Goal: Information Seeking & Learning: Learn about a topic

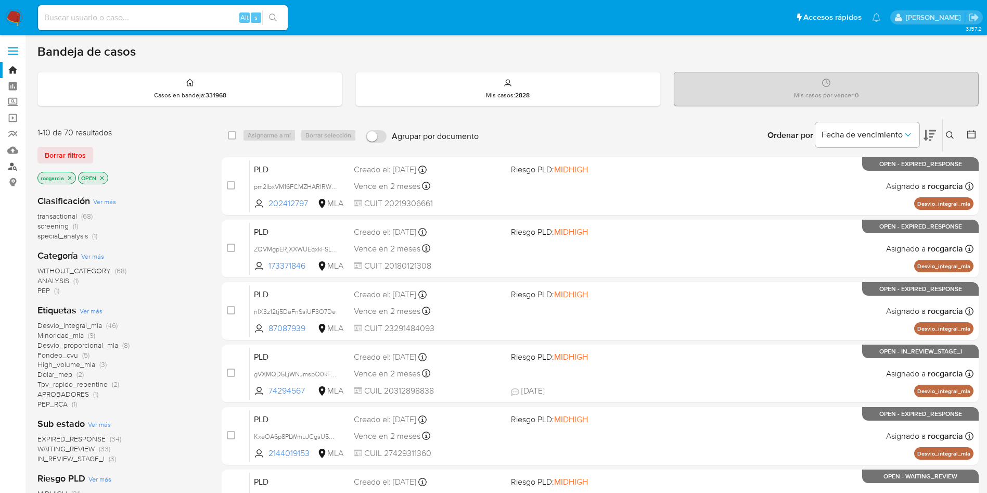
click at [13, 165] on link "Buscador de personas" at bounding box center [62, 166] width 124 height 16
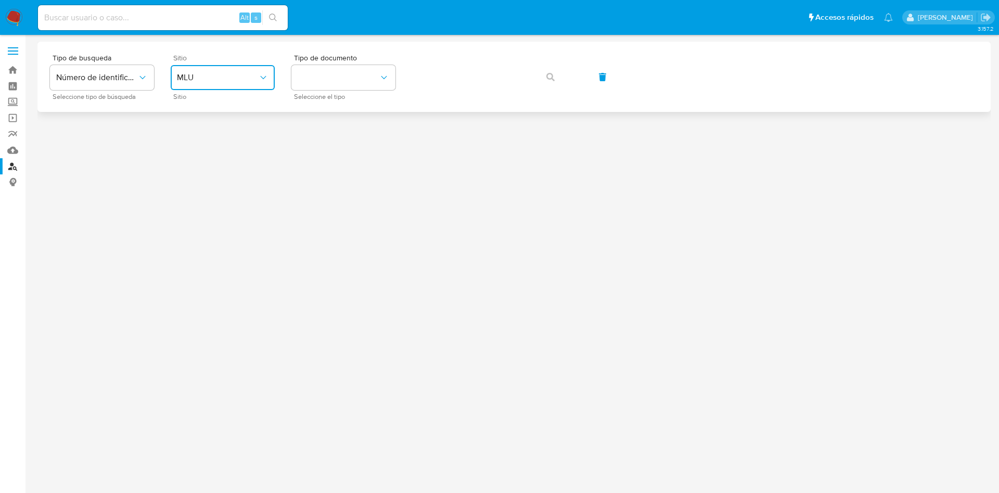
click at [214, 69] on button "MLU" at bounding box center [223, 77] width 104 height 25
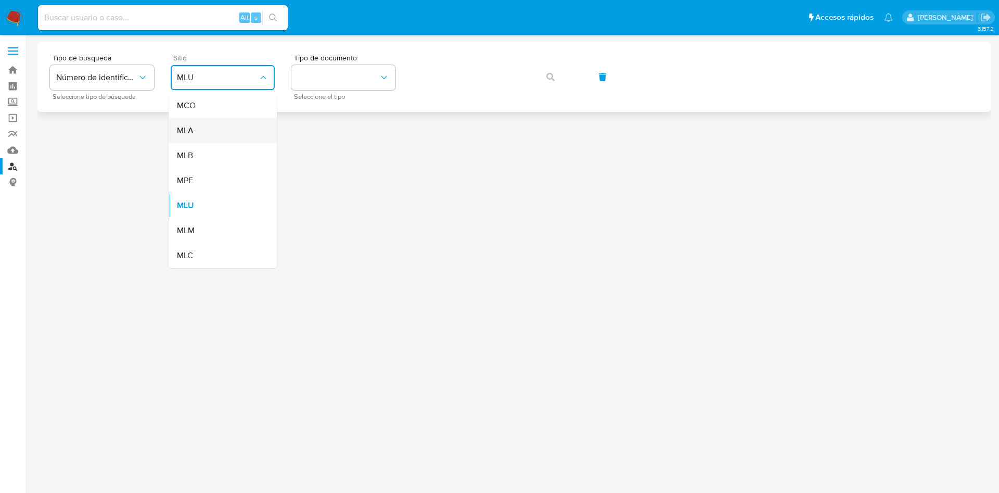
click at [220, 134] on div "MLA" at bounding box center [219, 130] width 85 height 25
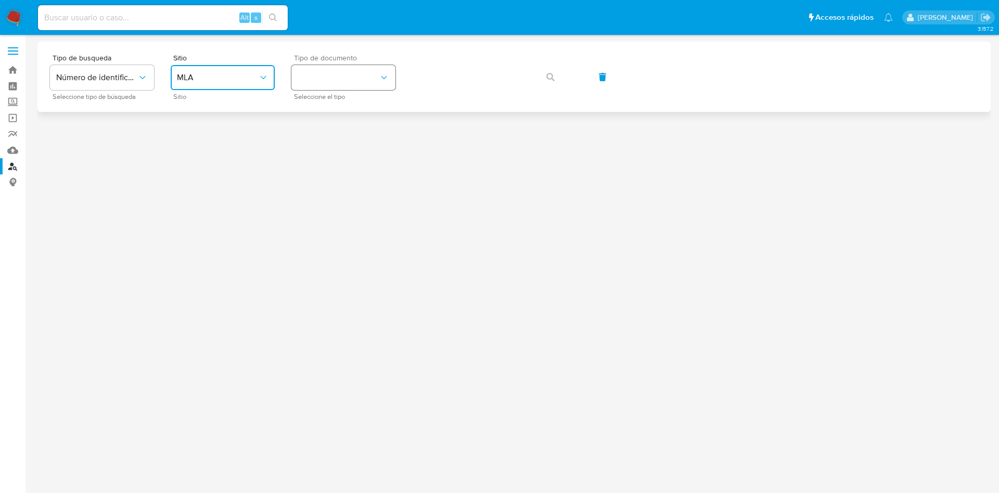
click at [317, 76] on button "identificationType" at bounding box center [343, 77] width 104 height 25
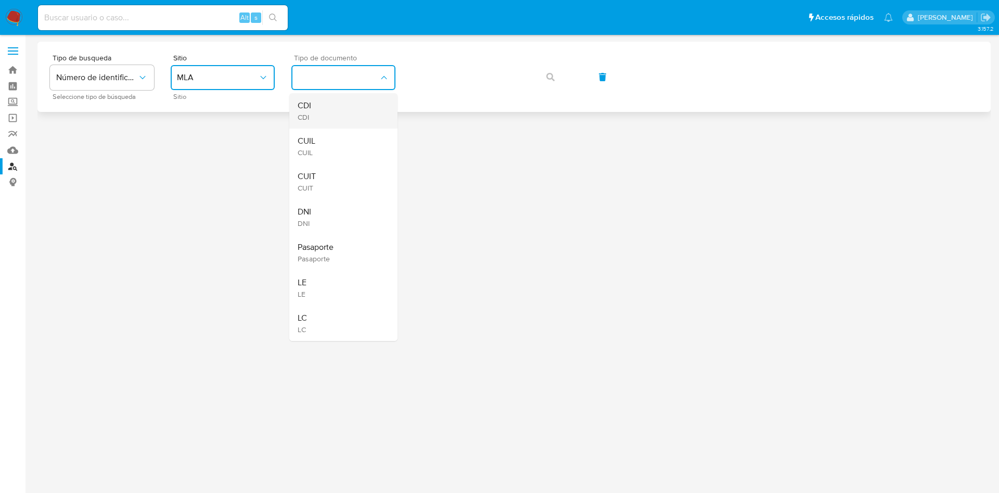
click at [331, 116] on div "CDI CDI" at bounding box center [340, 110] width 85 height 35
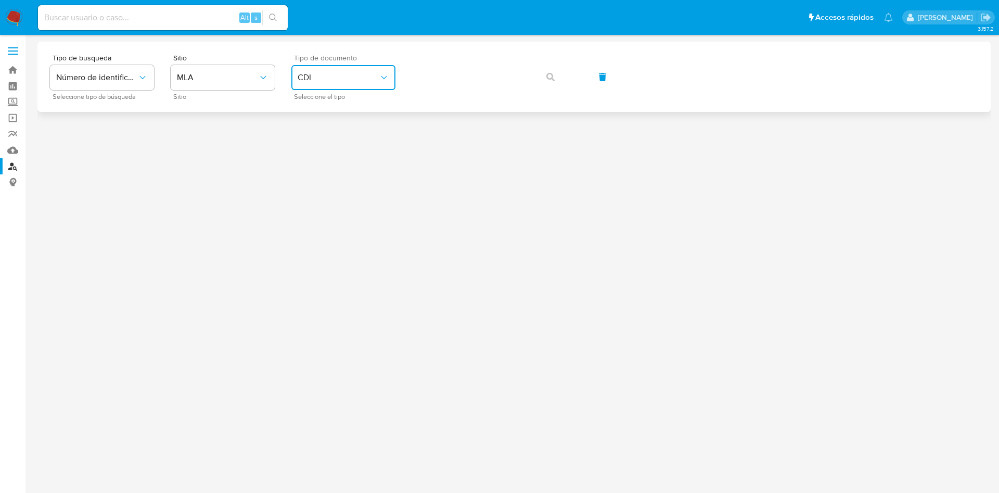
click at [333, 83] on button "CDI" at bounding box center [343, 77] width 104 height 25
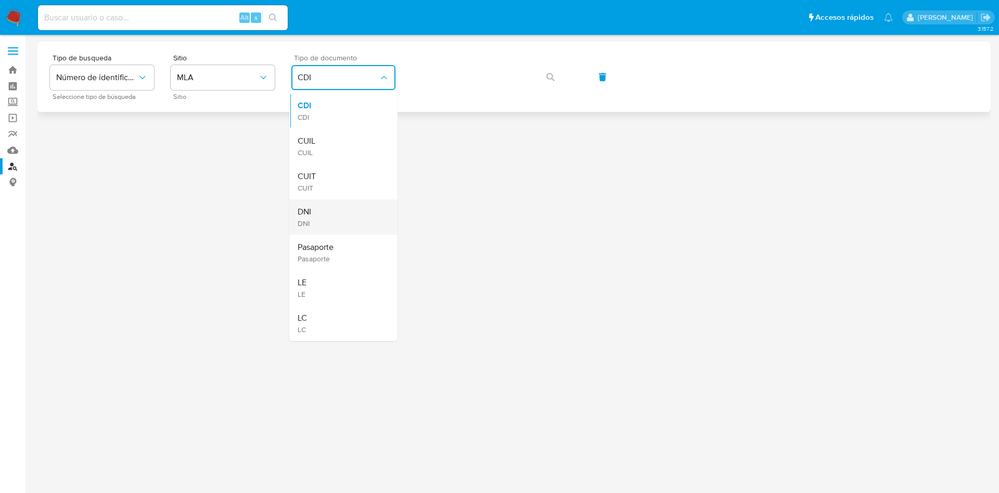
click at [330, 223] on div "DNI DNI" at bounding box center [340, 216] width 85 height 35
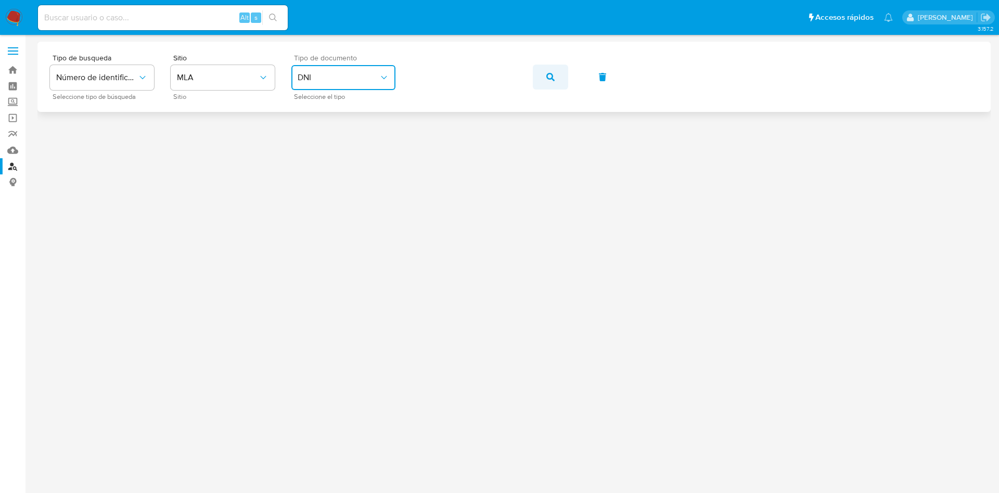
click at [551, 74] on icon "button" at bounding box center [550, 77] width 8 height 8
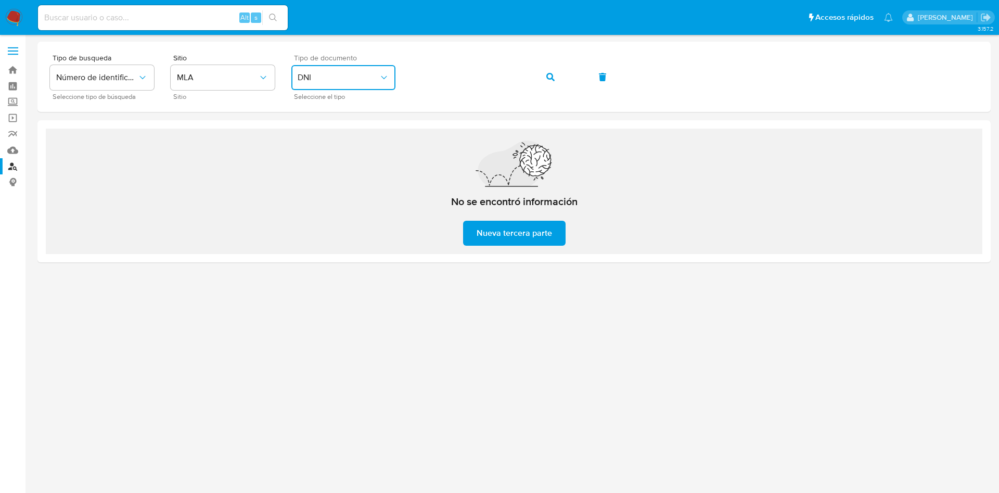
click at [325, 81] on span "DNI" at bounding box center [338, 77] width 81 height 10
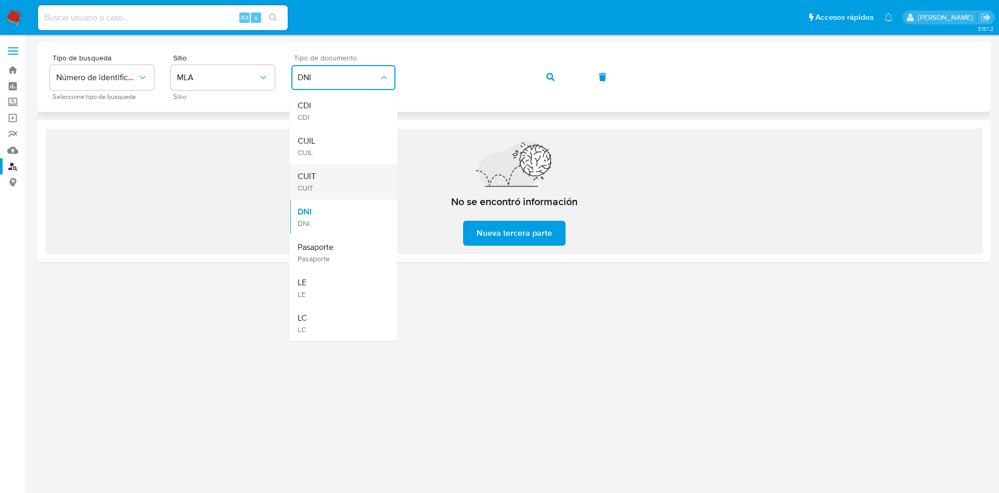
click at [343, 178] on div "CUIT CUIT" at bounding box center [340, 181] width 85 height 35
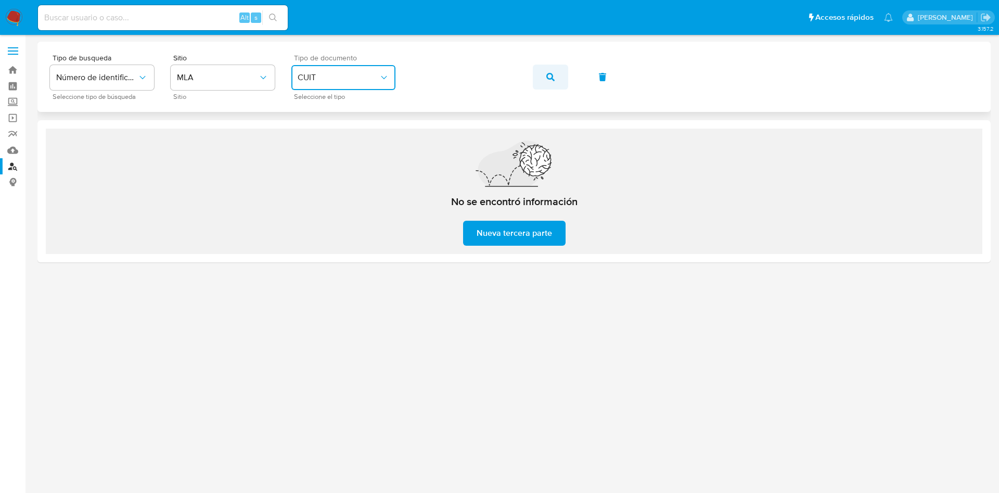
click at [557, 75] on button "button" at bounding box center [550, 77] width 35 height 25
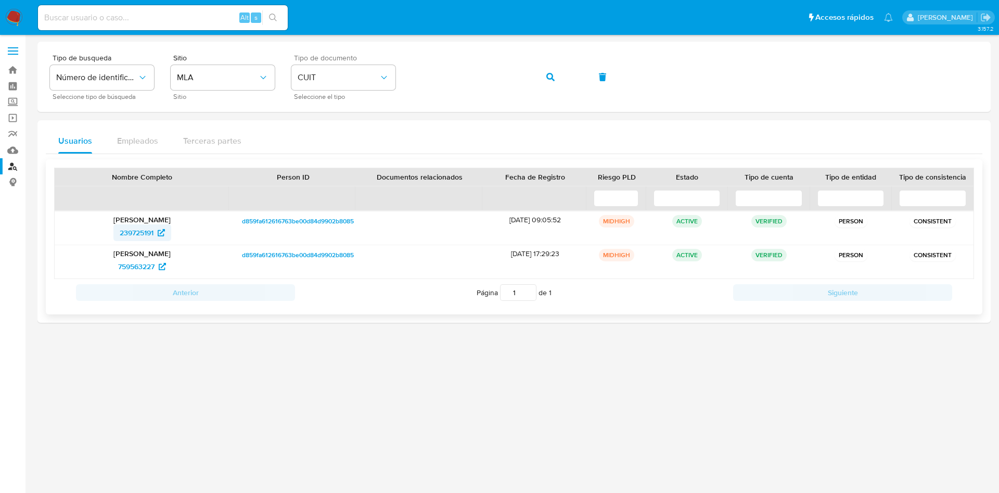
click at [127, 234] on span "239725191" at bounding box center [137, 232] width 34 height 17
click at [132, 267] on span "759563227" at bounding box center [136, 266] width 36 height 17
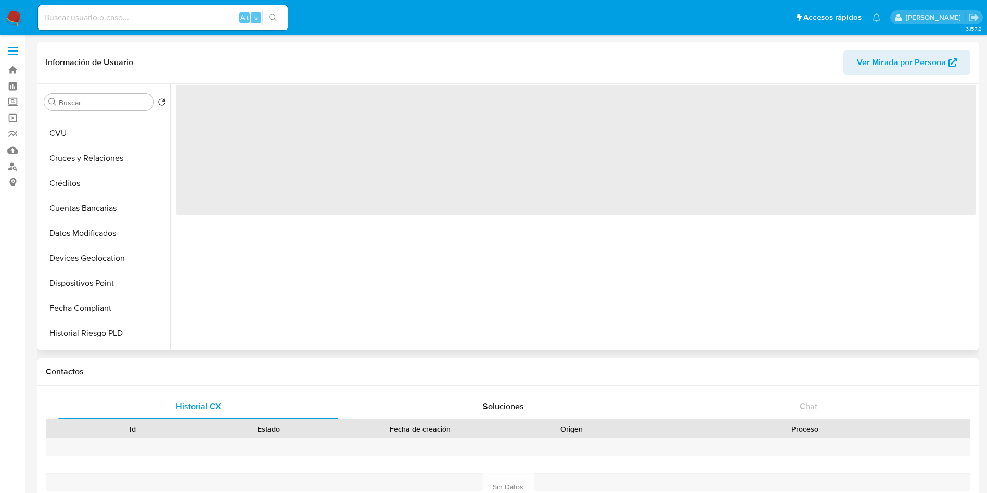
scroll to position [234, 0]
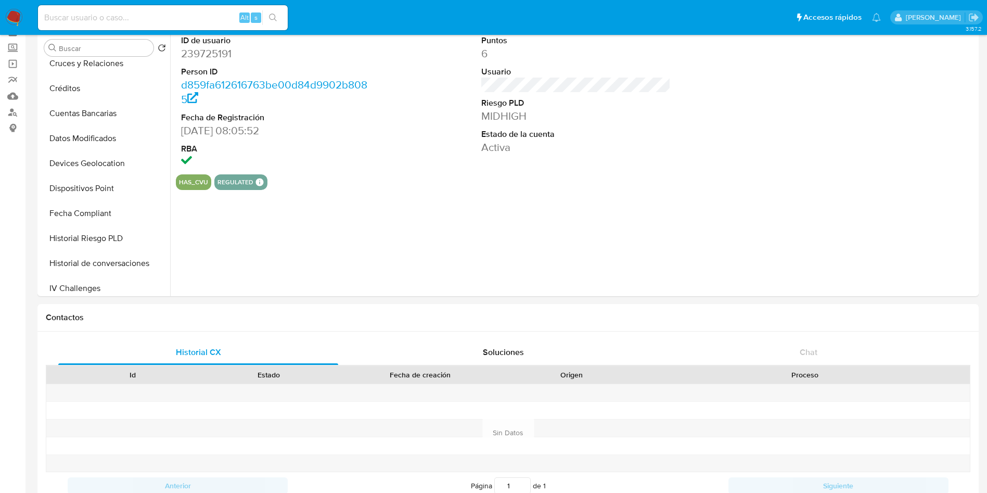
select select "10"
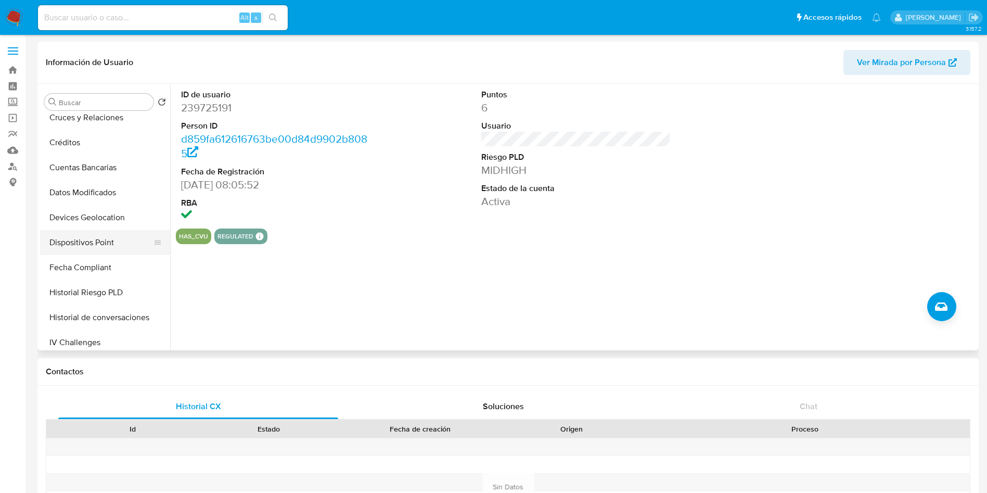
scroll to position [0, 0]
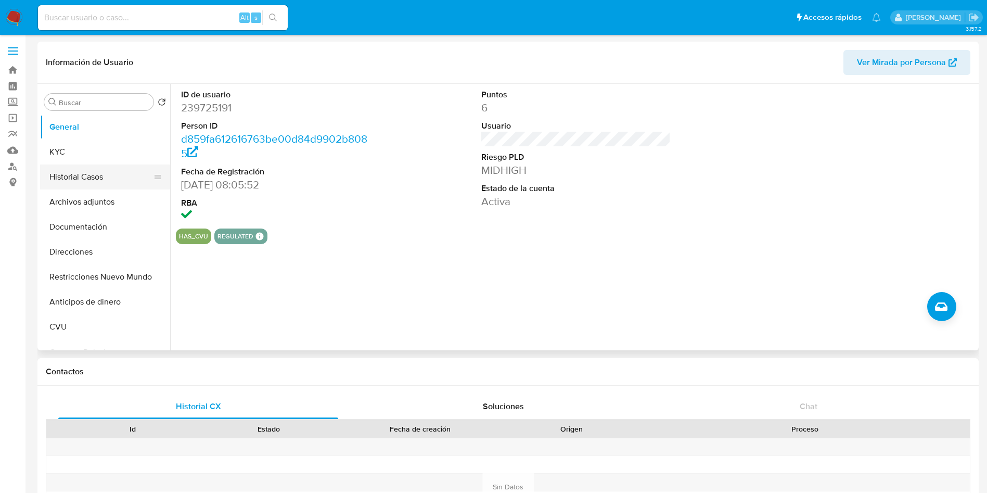
click at [80, 173] on button "Historial Casos" at bounding box center [101, 176] width 122 height 25
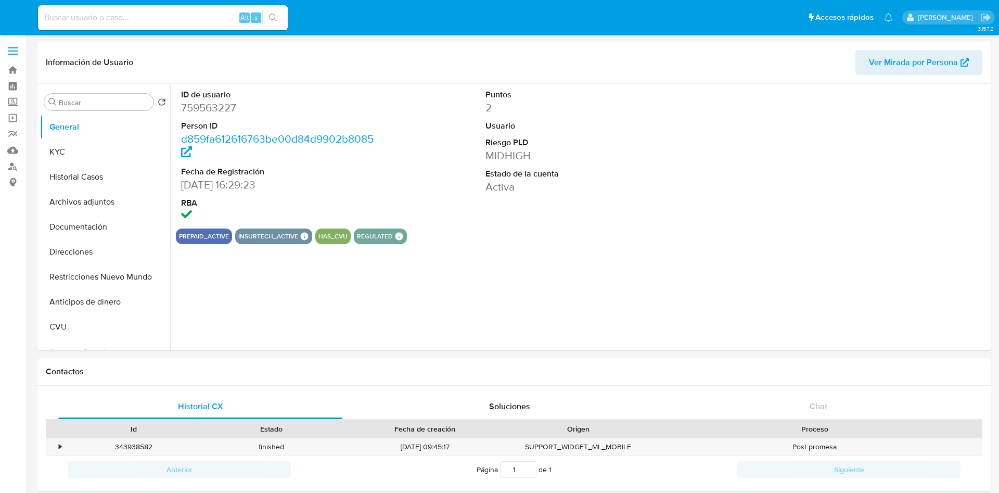
select select "10"
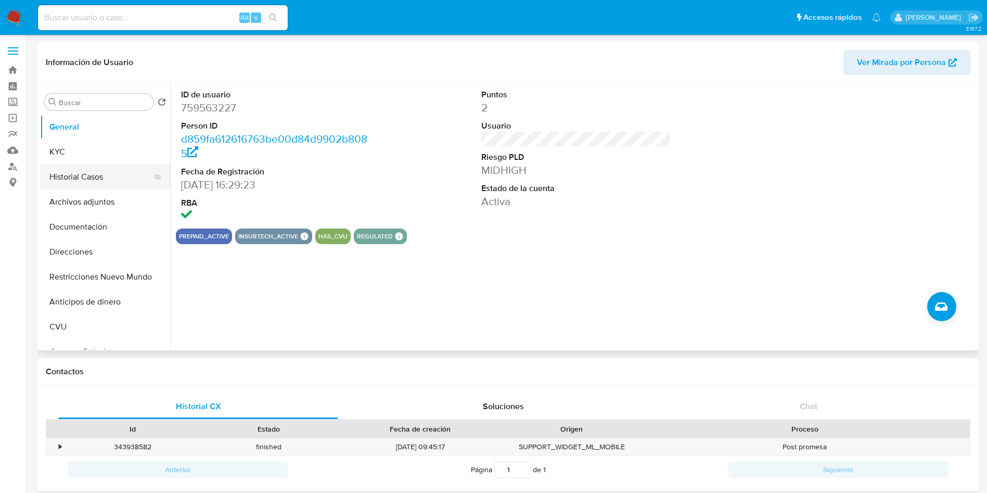
click at [86, 173] on button "Historial Casos" at bounding box center [101, 176] width 122 height 25
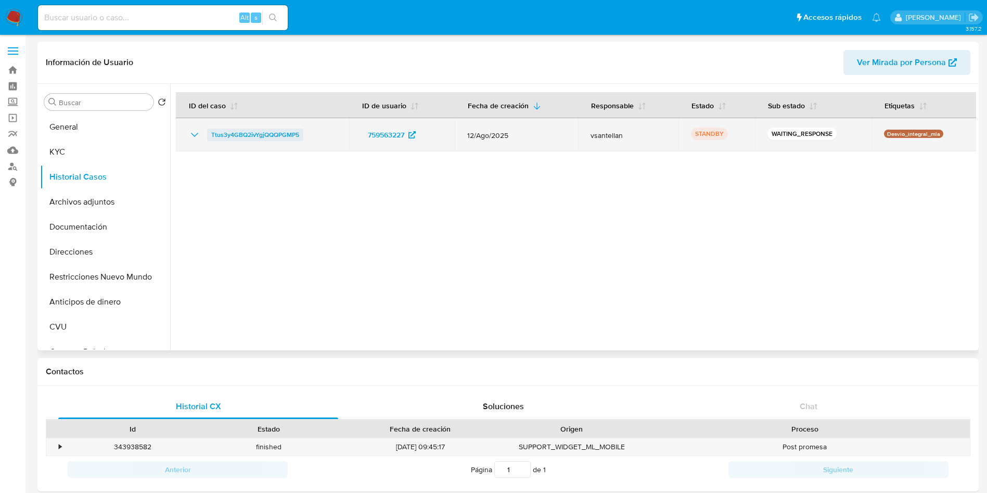
click at [248, 134] on span "Ttus3y4GBQ2ivYgjQQQPGMP5" at bounding box center [255, 135] width 88 height 12
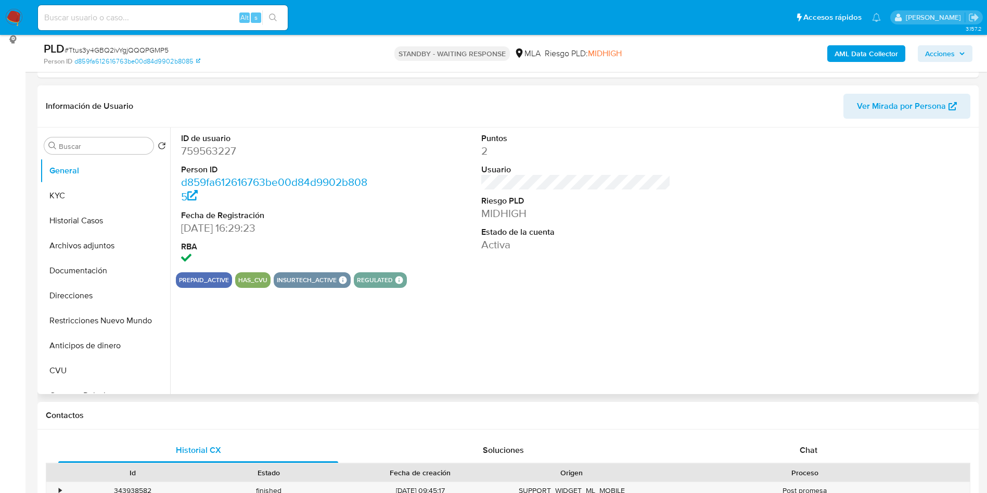
scroll to position [234, 0]
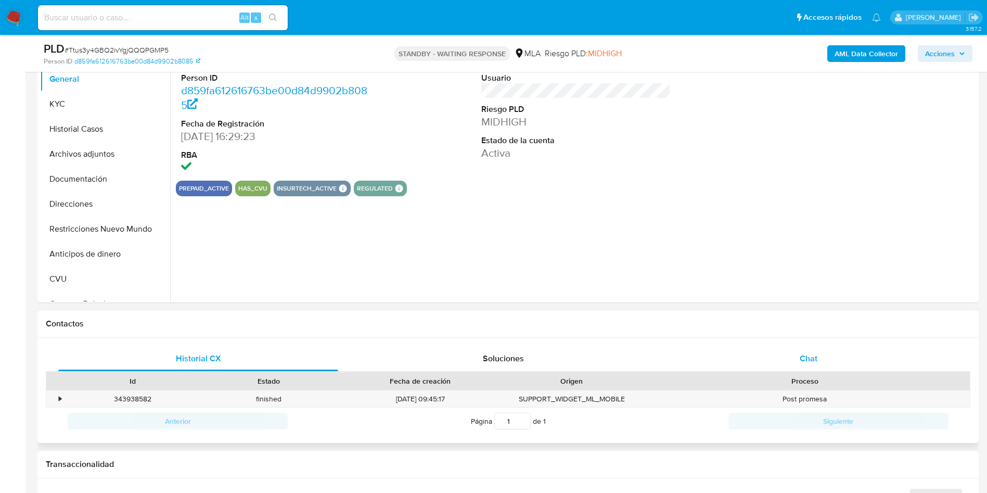
select select "10"
click at [815, 353] on span "Chat" at bounding box center [809, 358] width 18 height 12
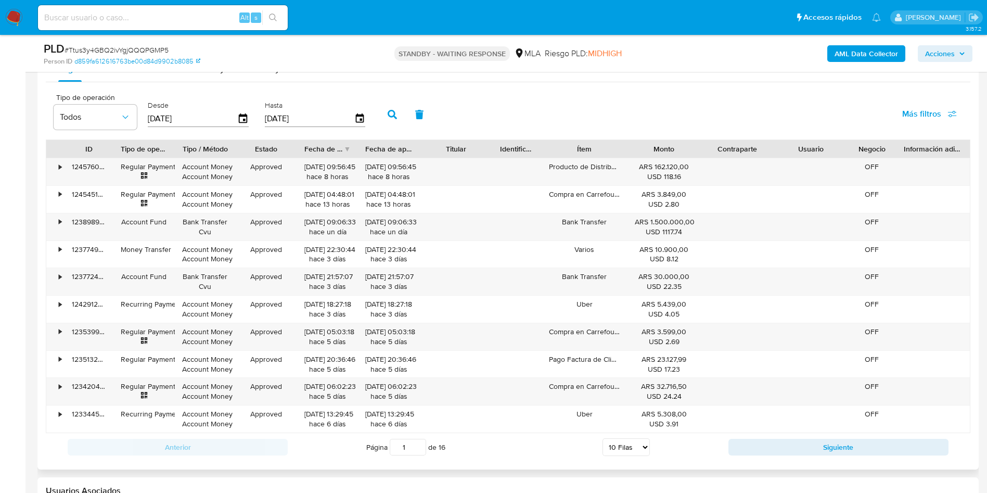
scroll to position [1249, 0]
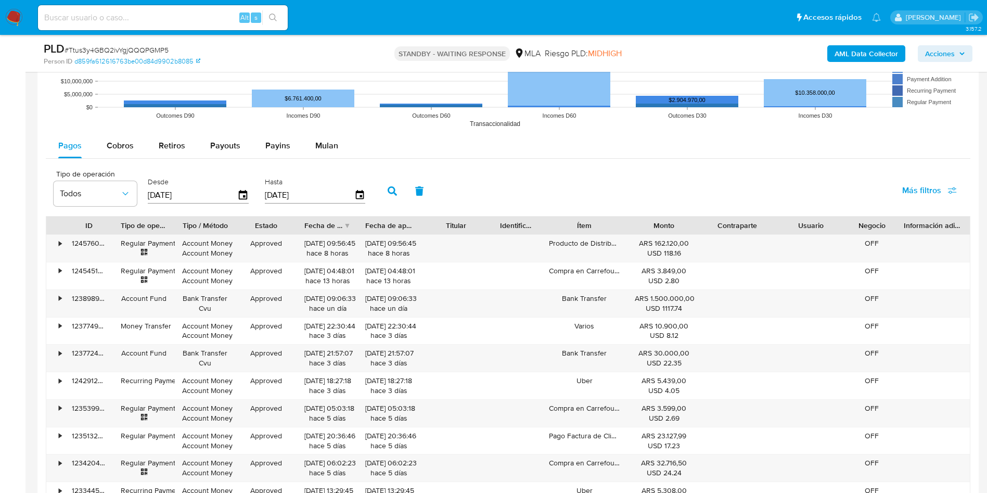
click at [480, 220] on div "Titular" at bounding box center [456, 225] width 59 height 10
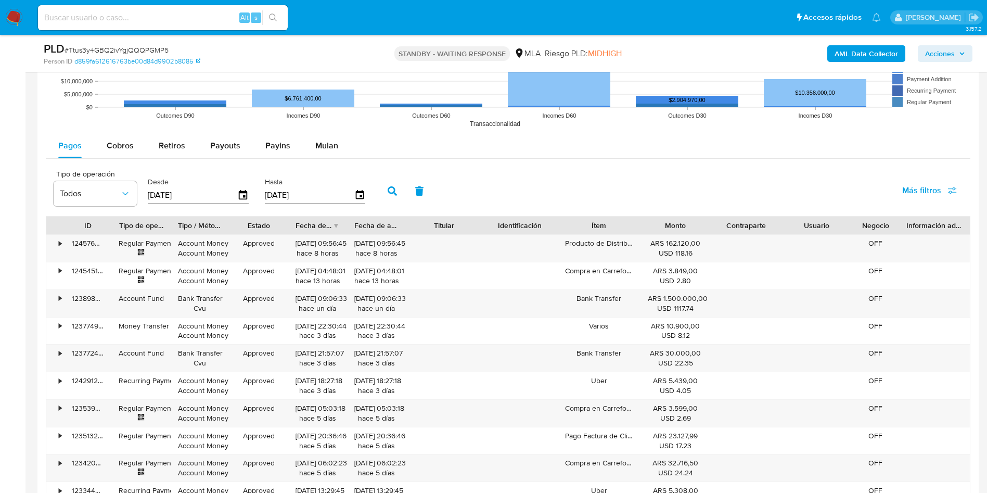
drag, startPoint x: 487, startPoint y: 222, endPoint x: 489, endPoint y: 195, distance: 27.7
click at [489, 195] on div "Tipo de operación Todos Desde [DATE] Hasta [DATE] Más filtros ID Tipo de operac…" at bounding box center [508, 351] width 925 height 374
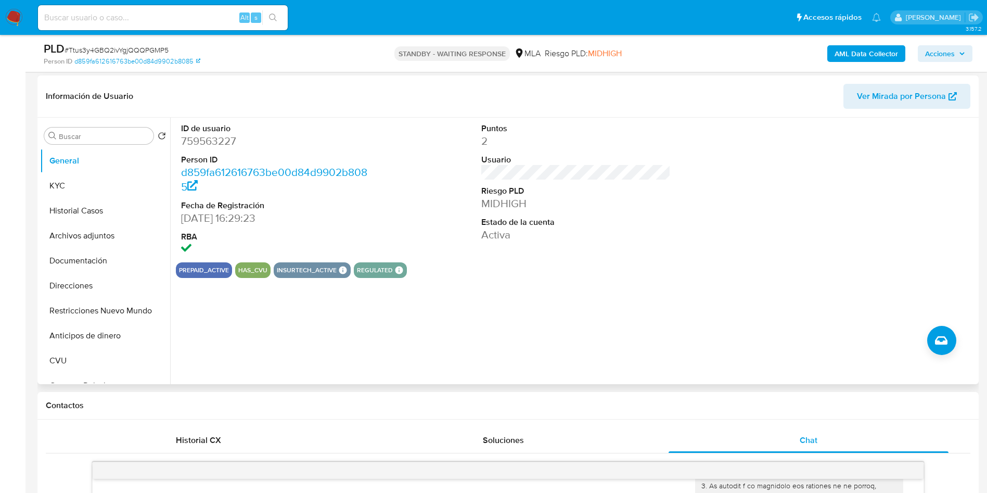
scroll to position [14, 0]
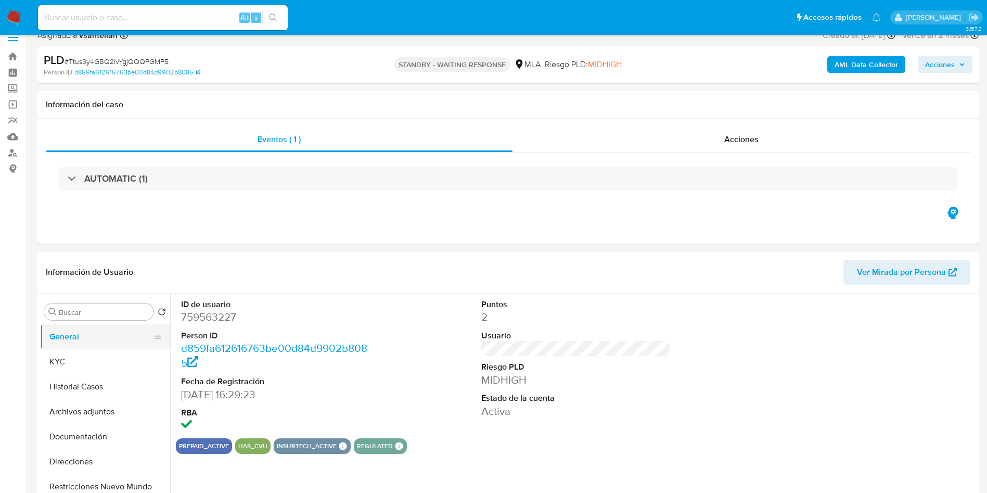
click at [69, 347] on button "General" at bounding box center [101, 336] width 122 height 25
click at [65, 356] on button "KYC" at bounding box center [101, 361] width 122 height 25
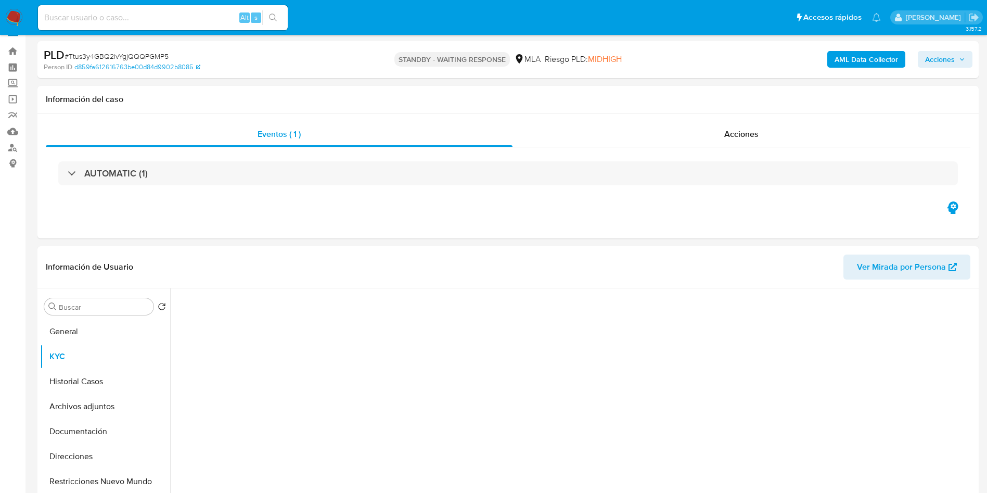
scroll to position [170, 0]
